Goal: Transaction & Acquisition: Purchase product/service

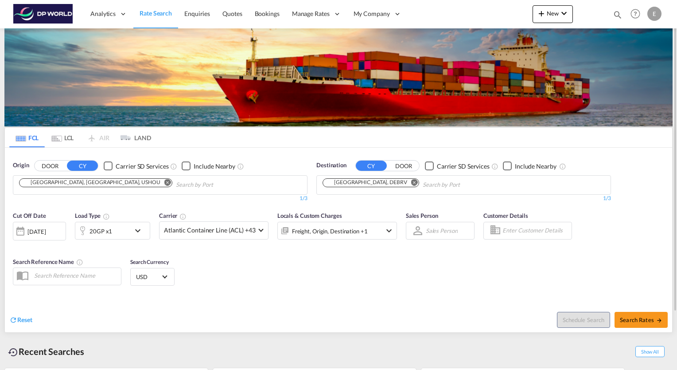
click at [159, 186] on button "Remove" at bounding box center [165, 183] width 13 height 9
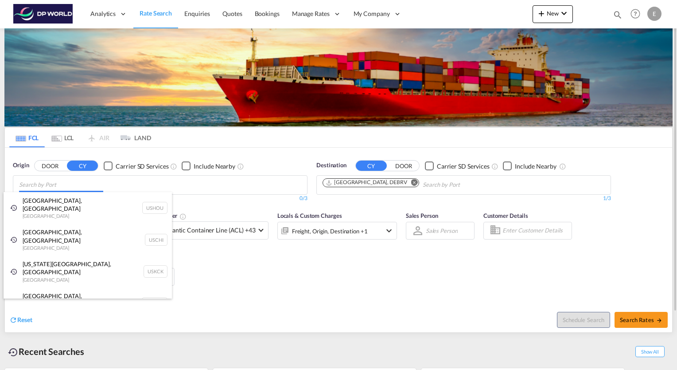
click at [67, 183] on body "Analytics Reports Dashboard Rate Search Enquiries Quotes Bookings" at bounding box center [338, 185] width 677 height 370
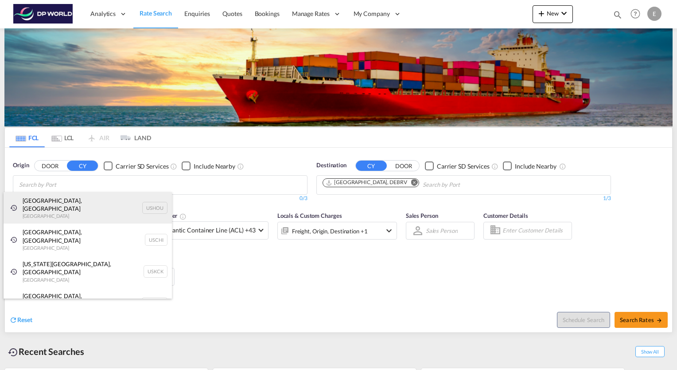
click at [43, 199] on div "[GEOGRAPHIC_DATA], [GEOGRAPHIC_DATA] [GEOGRAPHIC_DATA] USHOU" at bounding box center [88, 208] width 168 height 32
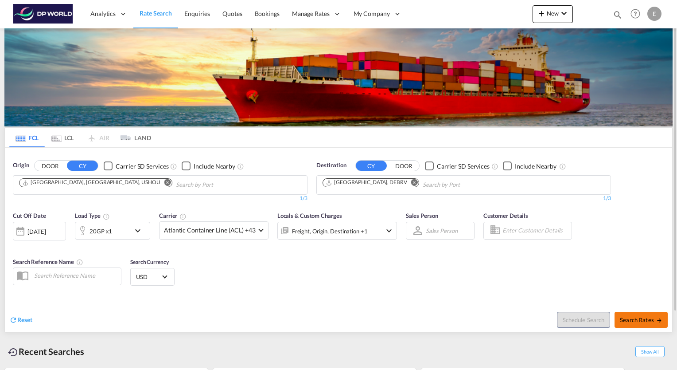
click at [637, 318] on span "Search Rates" at bounding box center [641, 319] width 43 height 7
type input "USHOU to DEBRV / [DATE]"
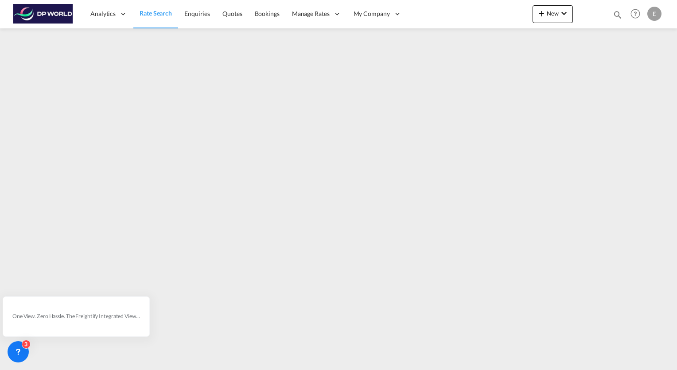
click at [480, 9] on div "Analytics Reports Dashboard Rate Search Enquiries Quotes Bookings" at bounding box center [338, 13] width 651 height 27
click at [465, 13] on div "Analytics Reports Dashboard Rate Search Enquiries Quotes Bookings" at bounding box center [338, 13] width 651 height 27
